Goal: Book appointment/travel/reservation

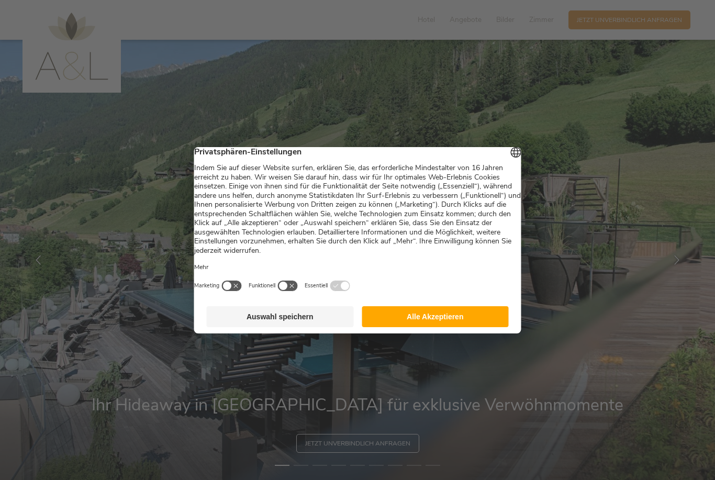
click at [469, 321] on button "Alle Akzeptieren" at bounding box center [435, 316] width 147 height 21
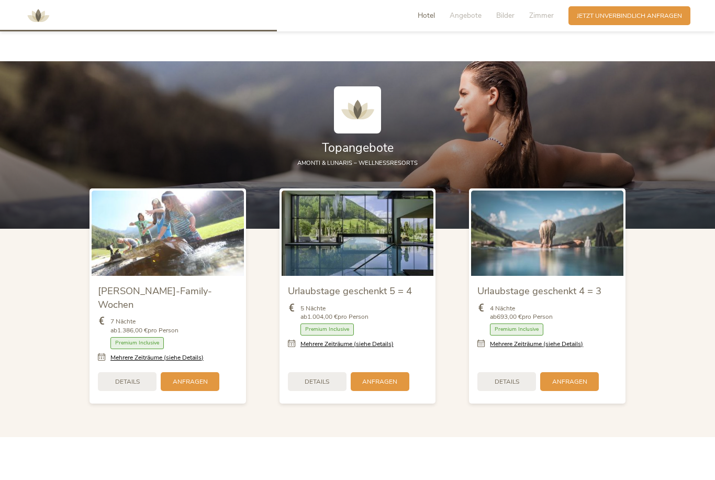
scroll to position [1008, 0]
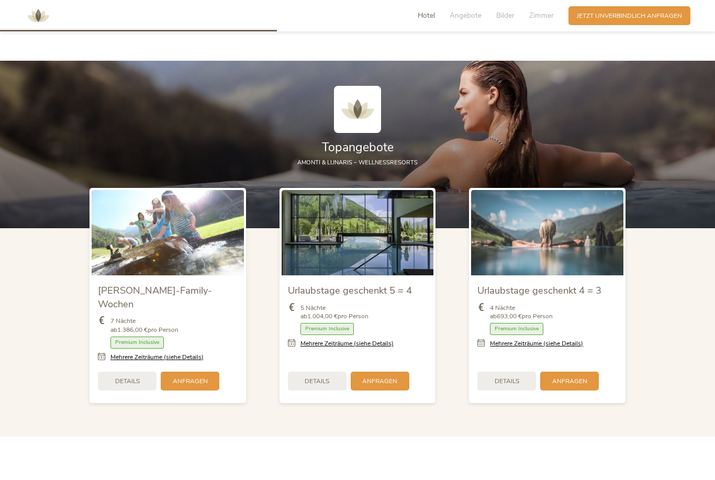
click at [562, 412] on div "Urlaubstage geschenkt 4 = 3 4 Nächte ab 693,00 € pro Person Zimmer mit Frühstüc…" at bounding box center [547, 296] width 190 height 232
click at [511, 390] on div "Details" at bounding box center [507, 380] width 59 height 19
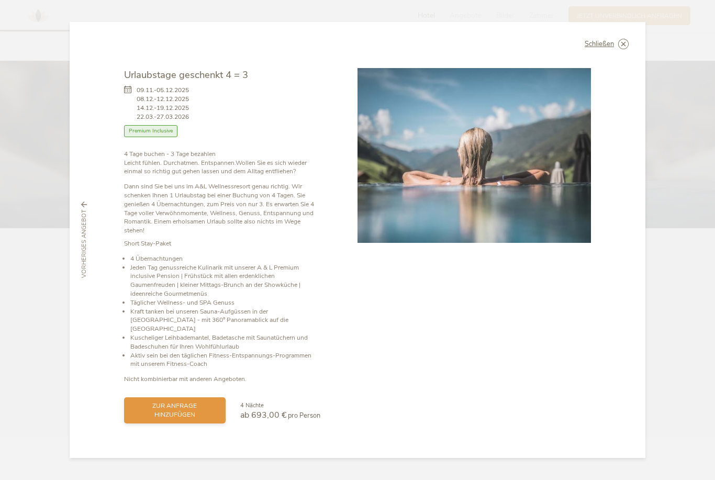
click at [199, 419] on span "zur Anfrage hinzufügen" at bounding box center [174, 411] width 85 height 18
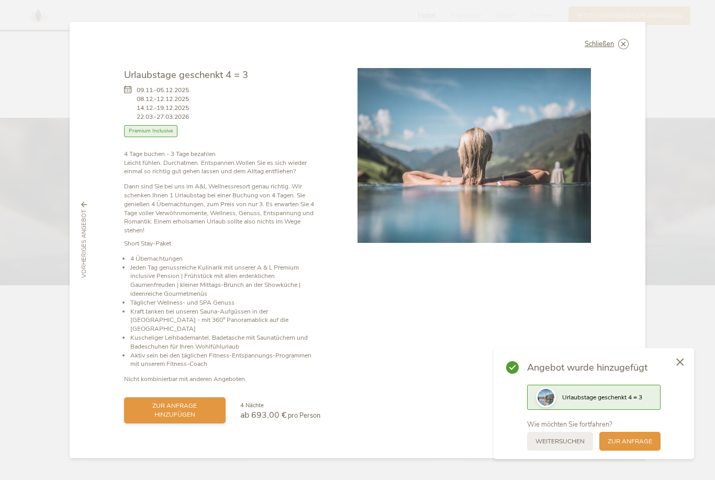
scroll to position [951, 0]
click at [648, 441] on span "zur Anfrage" at bounding box center [630, 440] width 45 height 9
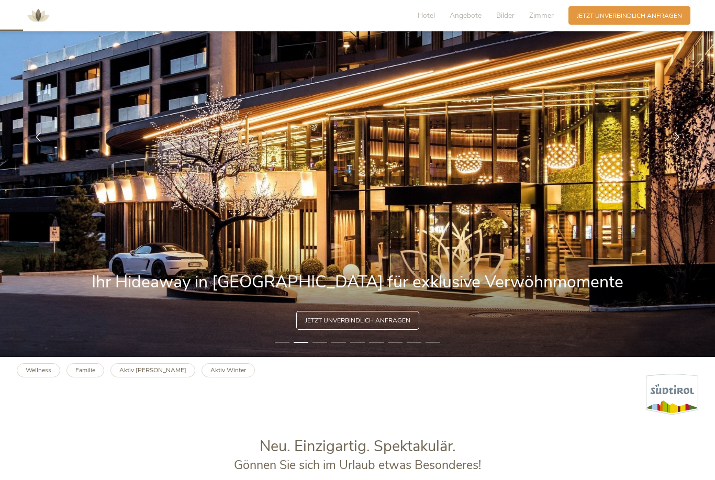
scroll to position [0, 0]
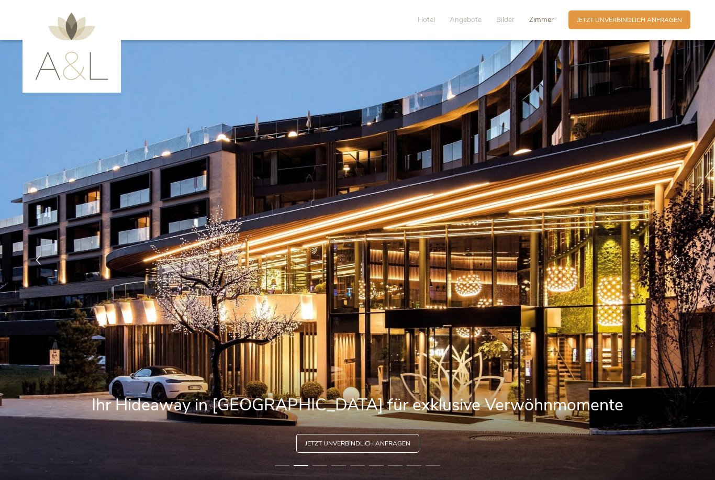
click at [542, 16] on span "Zimmer" at bounding box center [541, 20] width 25 height 10
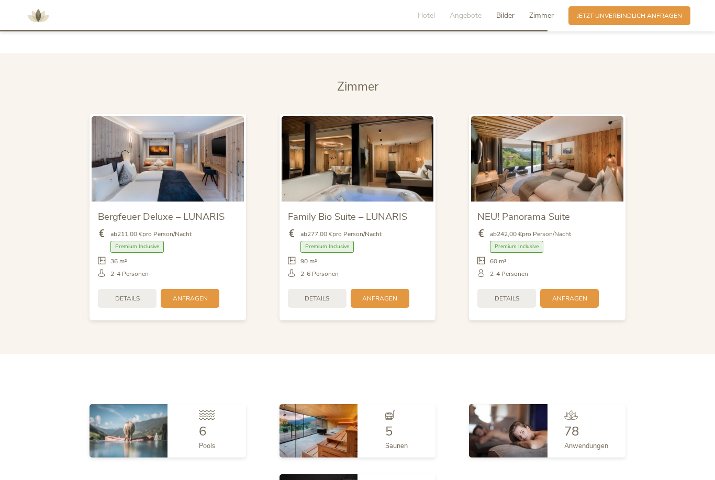
scroll to position [2148, 0]
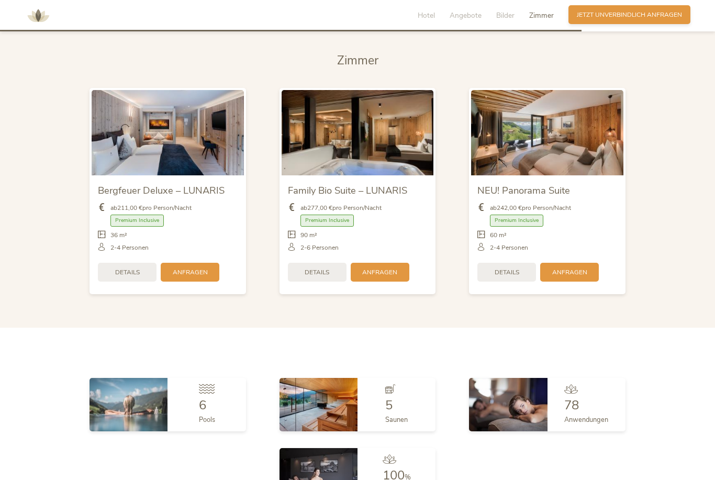
click at [624, 24] on div "Anfragen Jetzt unverbindlich anfragen" at bounding box center [630, 14] width 122 height 19
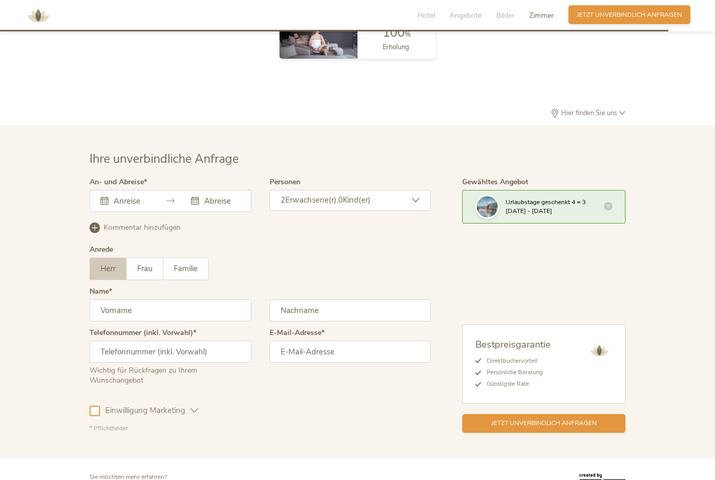
scroll to position [2641, 0]
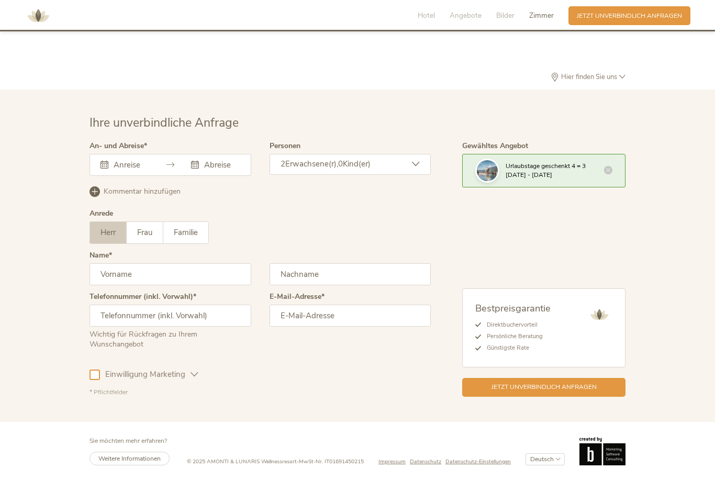
click at [714, 270] on div "Ihre unverbindliche Anfrage An- und Abreise [DATE] Mo Di Mi Do Fr Sa So 28 29 3…" at bounding box center [357, 256] width 715 height 332
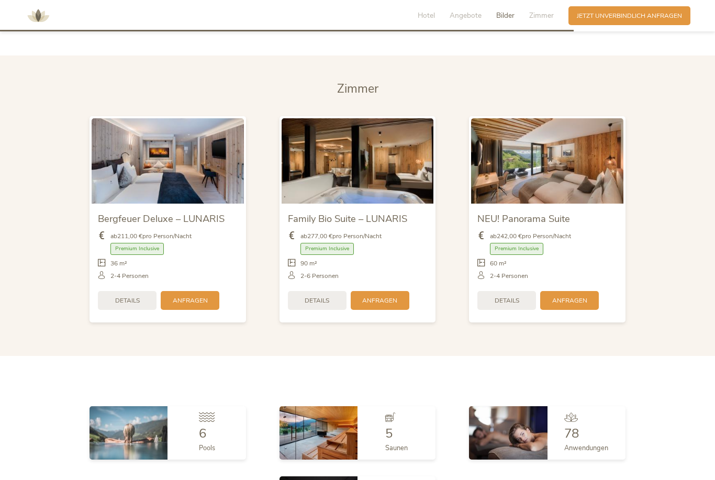
scroll to position [2119, 0]
click at [548, 20] on span "Zimmer" at bounding box center [541, 15] width 25 height 10
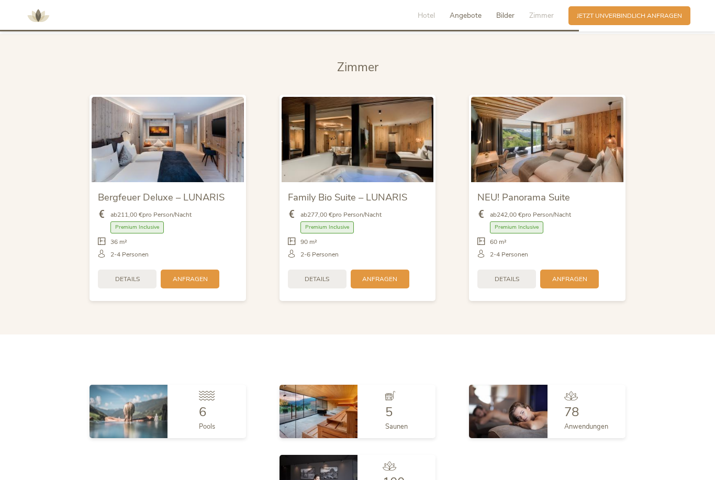
click at [458, 14] on span "Angebote" at bounding box center [466, 15] width 32 height 10
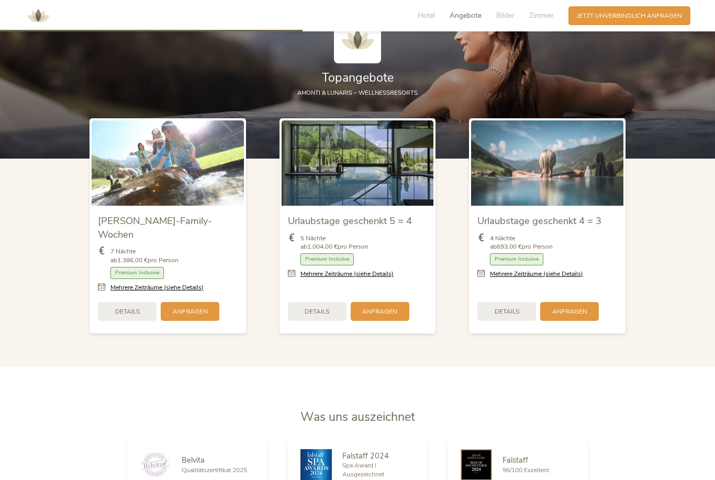
scroll to position [1060, 0]
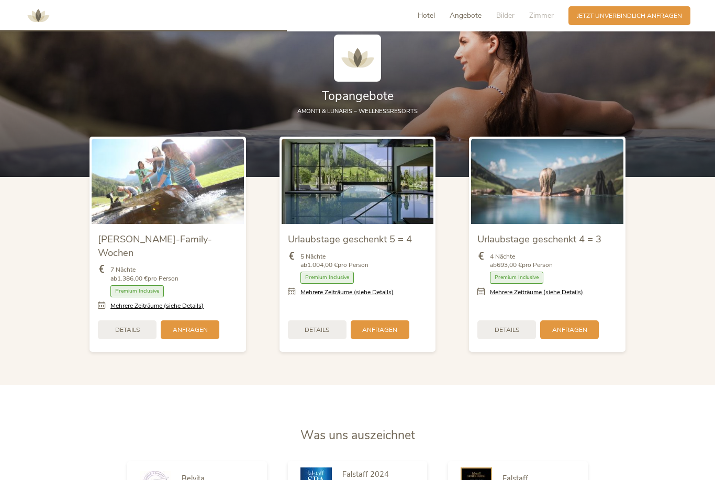
click at [426, 20] on span "Hotel" at bounding box center [426, 15] width 17 height 10
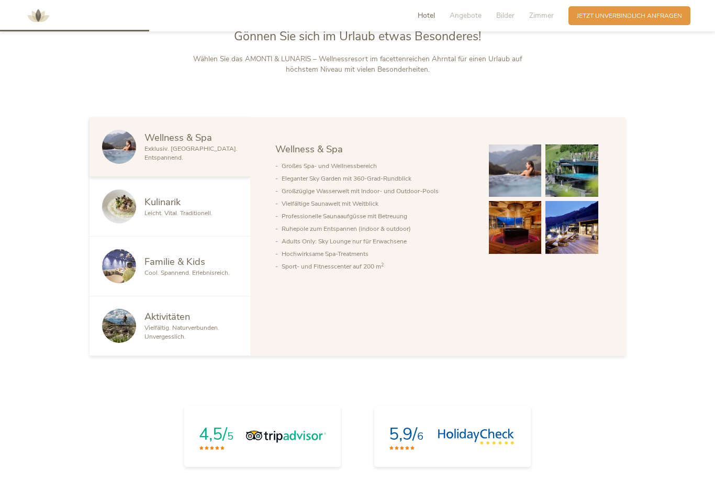
scroll to position [551, 0]
